Goal: Transaction & Acquisition: Subscribe to service/newsletter

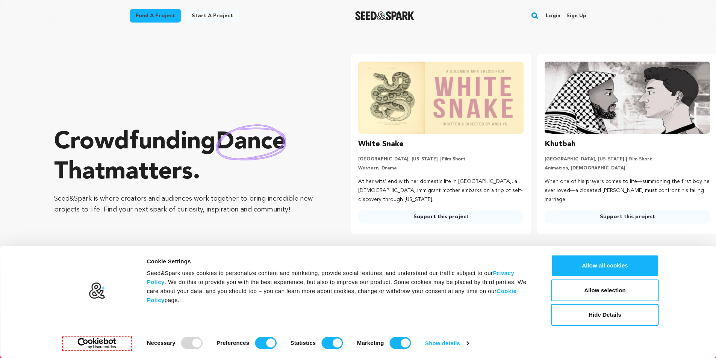
click at [553, 19] on link "Login" at bounding box center [553, 16] width 15 height 12
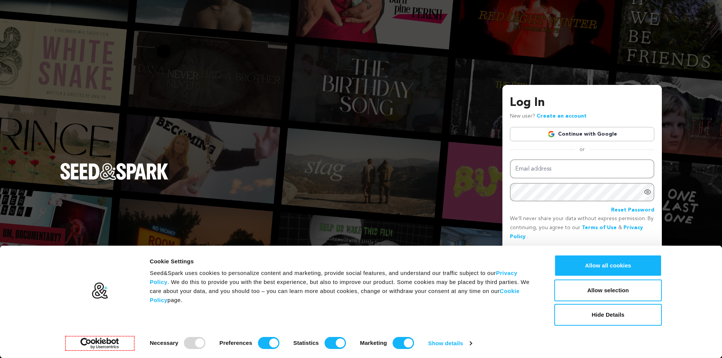
click at [560, 130] on link "Continue with Google" at bounding box center [582, 134] width 144 height 14
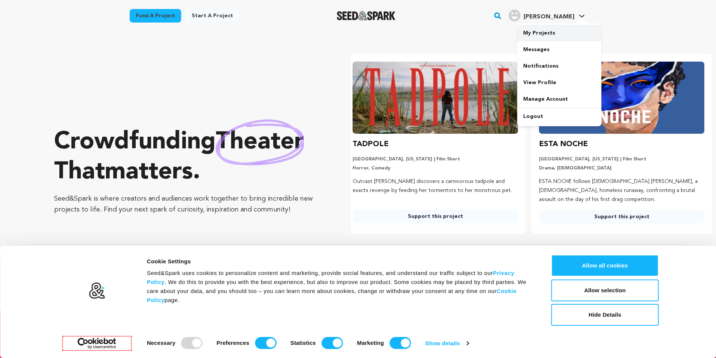
click at [545, 29] on link "My Projects" at bounding box center [559, 33] width 84 height 17
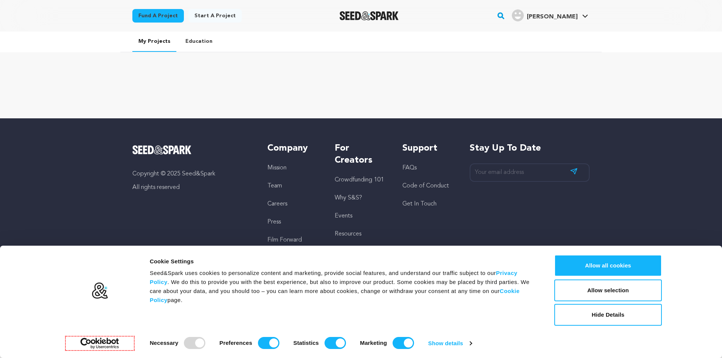
click at [214, 11] on link "Start a project" at bounding box center [214, 16] width 53 height 14
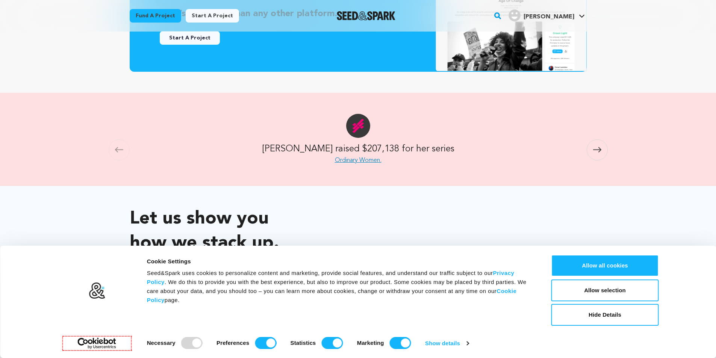
scroll to position [301, 0]
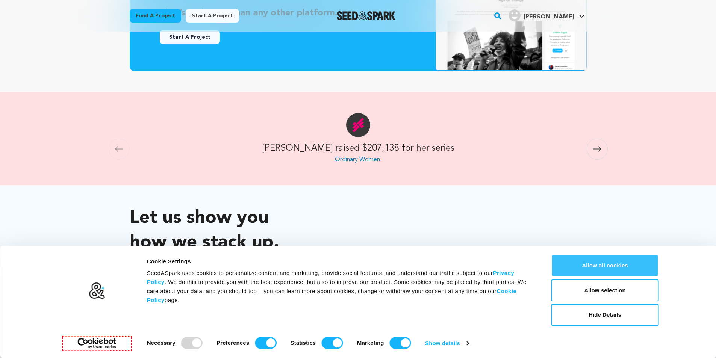
click at [596, 265] on button "Allow all cookies" at bounding box center [605, 266] width 108 height 22
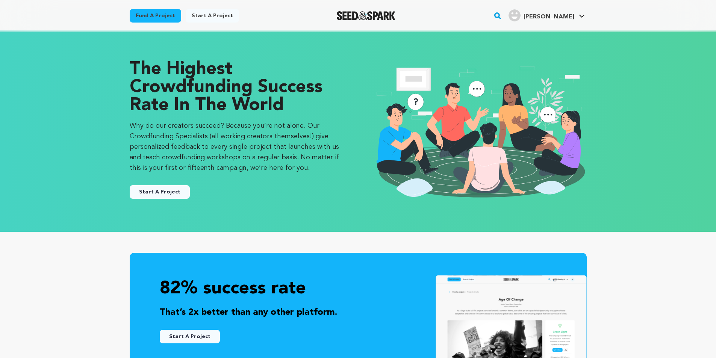
scroll to position [0, 0]
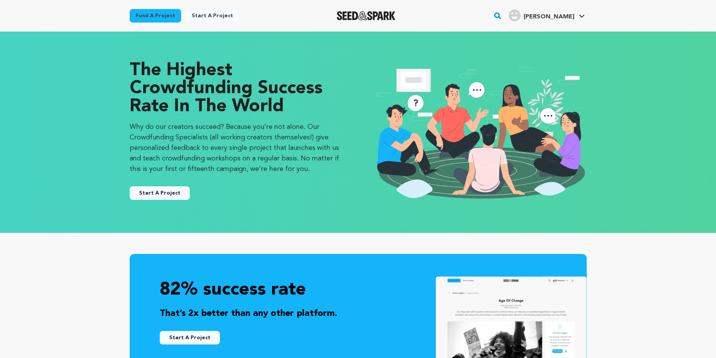
click at [151, 12] on link "Fund a project" at bounding box center [155, 16] width 51 height 14
